Goal: Task Accomplishment & Management: Complete application form

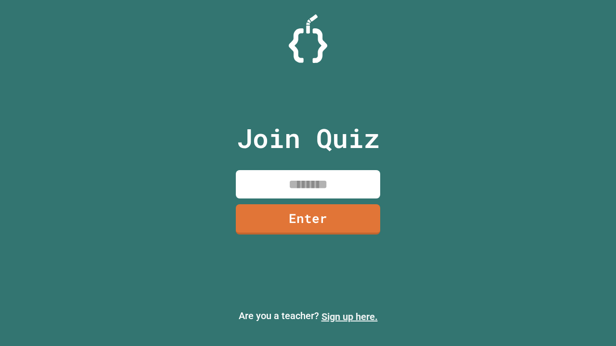
click at [349, 317] on link "Sign up here." at bounding box center [349, 317] width 56 height 12
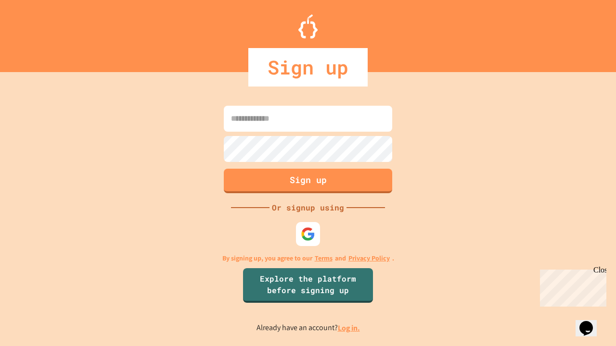
click at [349, 328] on link "Log in." at bounding box center [349, 328] width 22 height 10
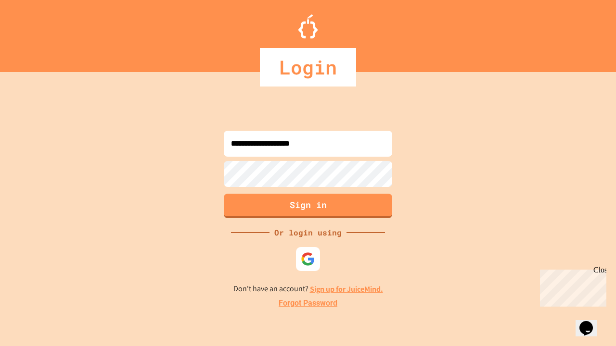
type input "**********"
